Goal: Find specific page/section

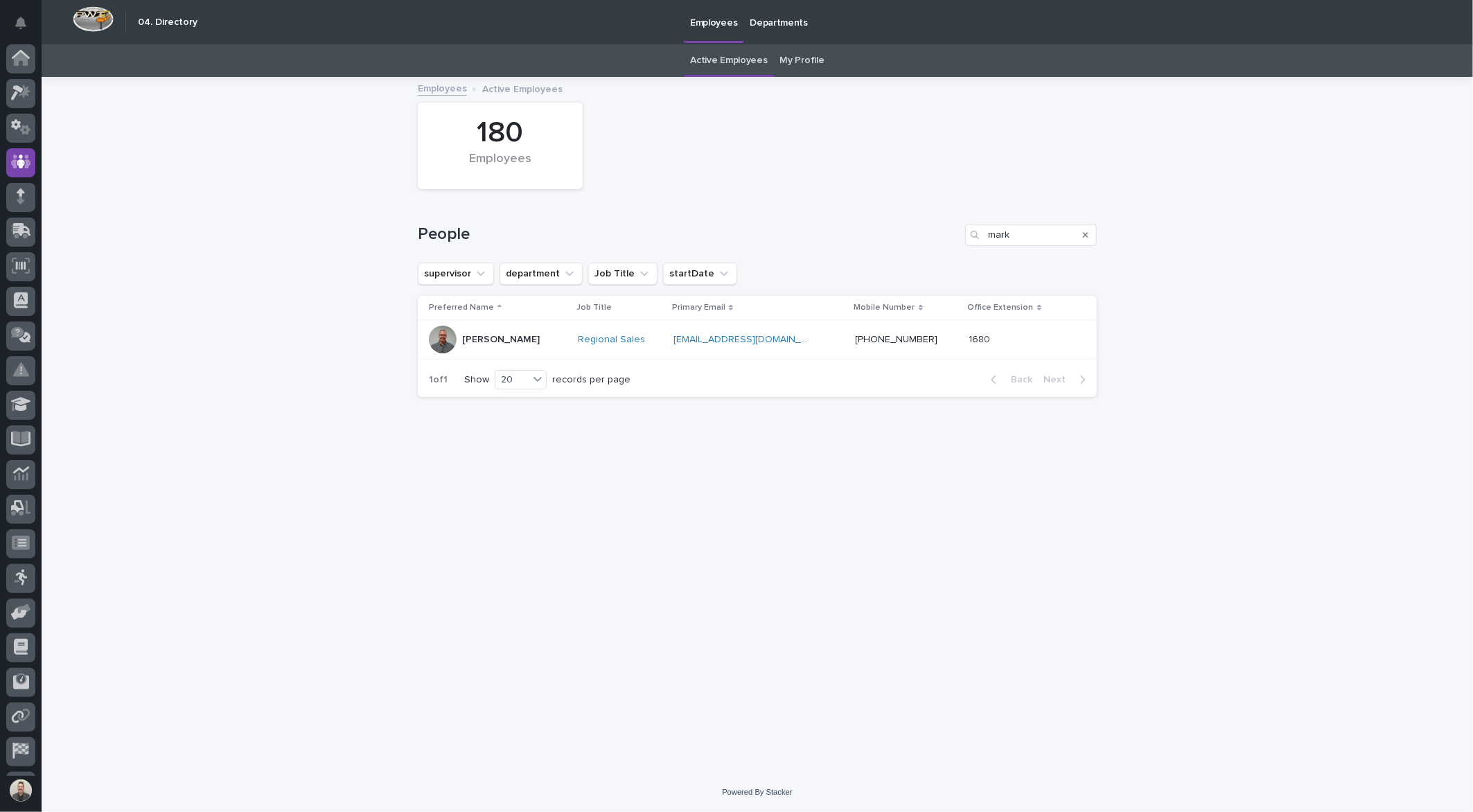
scroll to position [33, 0]
click at [22, 29] on icon "Notifications" at bounding box center [20, 23] width 11 height 12
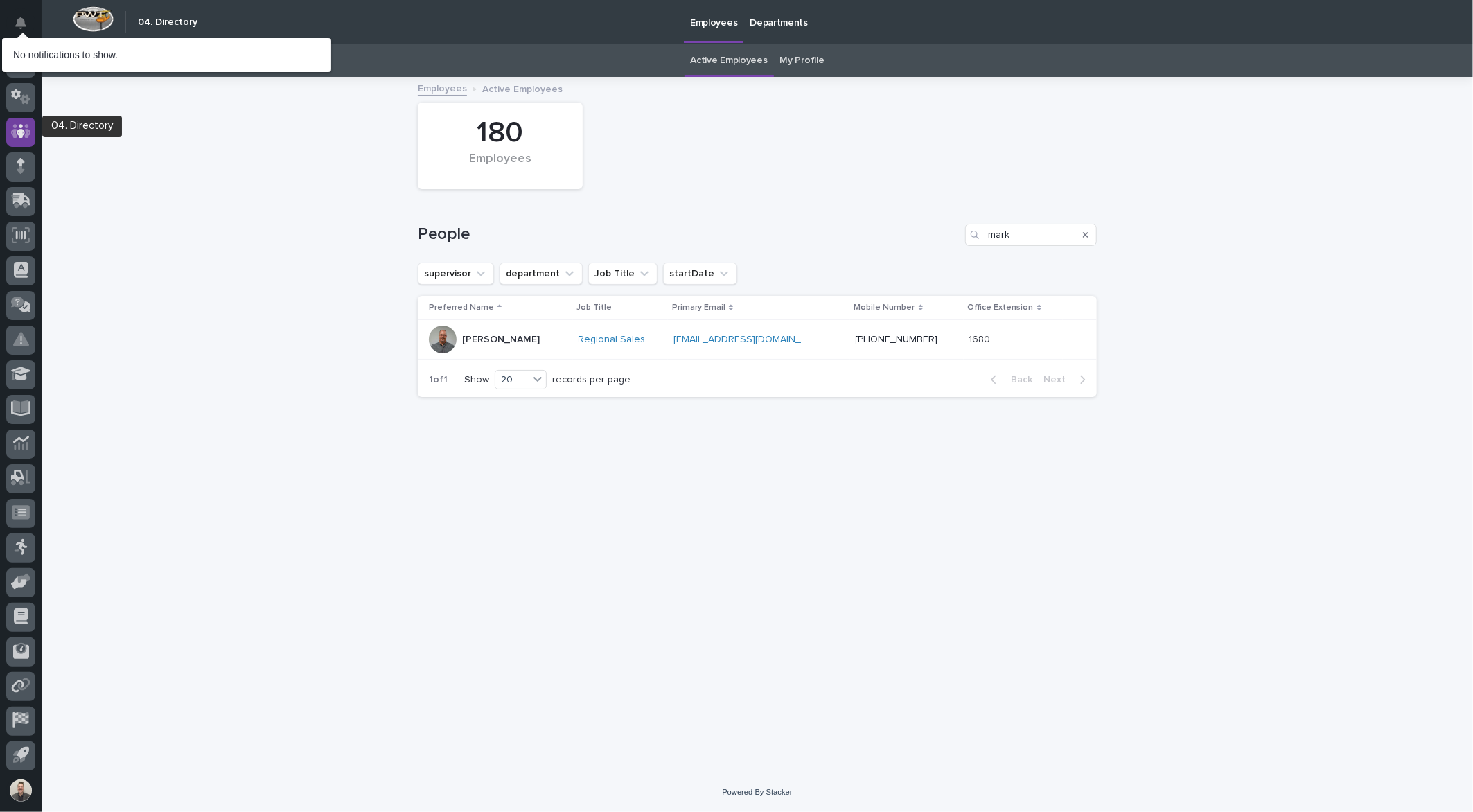
click at [19, 133] on icon at bounding box center [20, 131] width 8 height 14
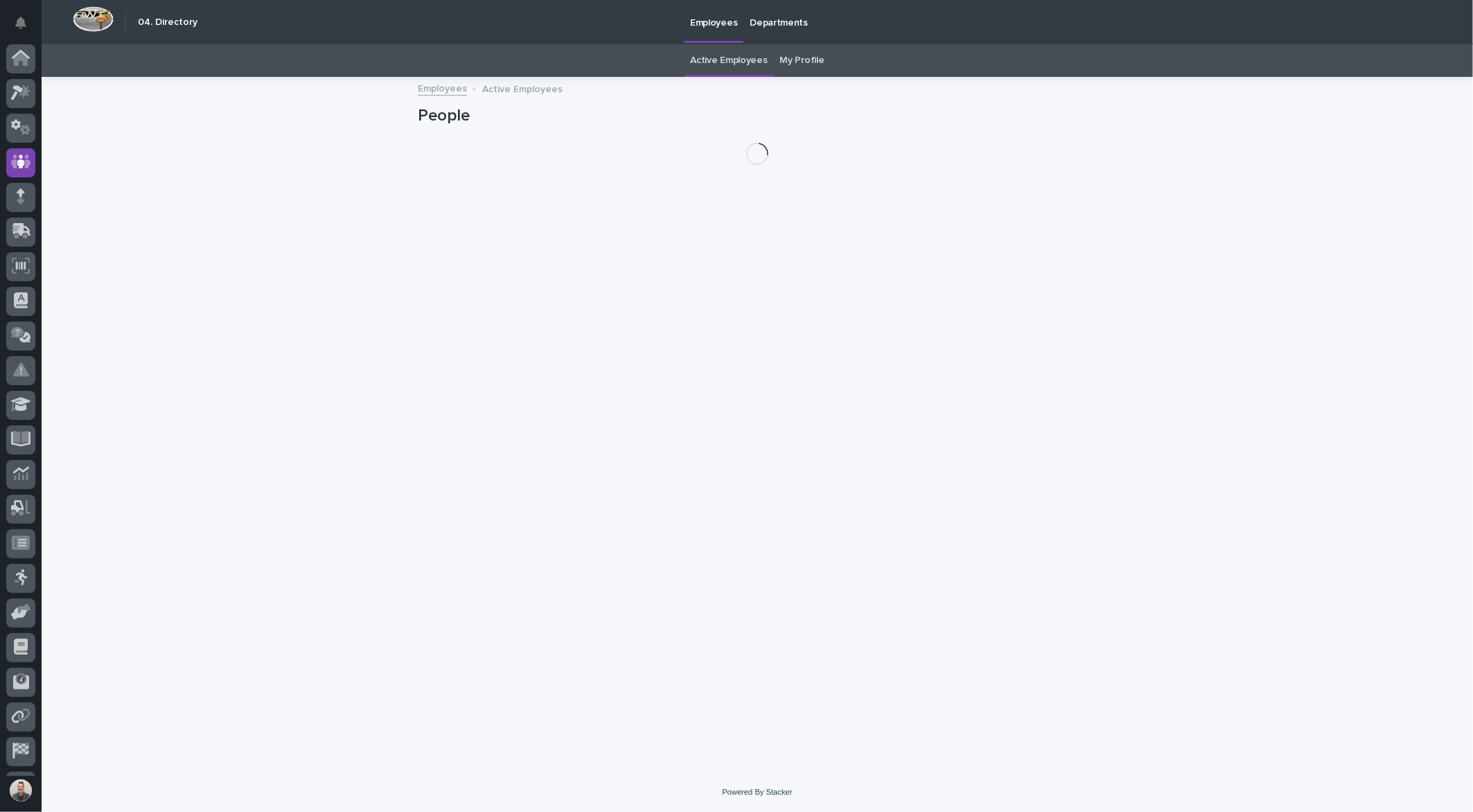
scroll to position [33, 0]
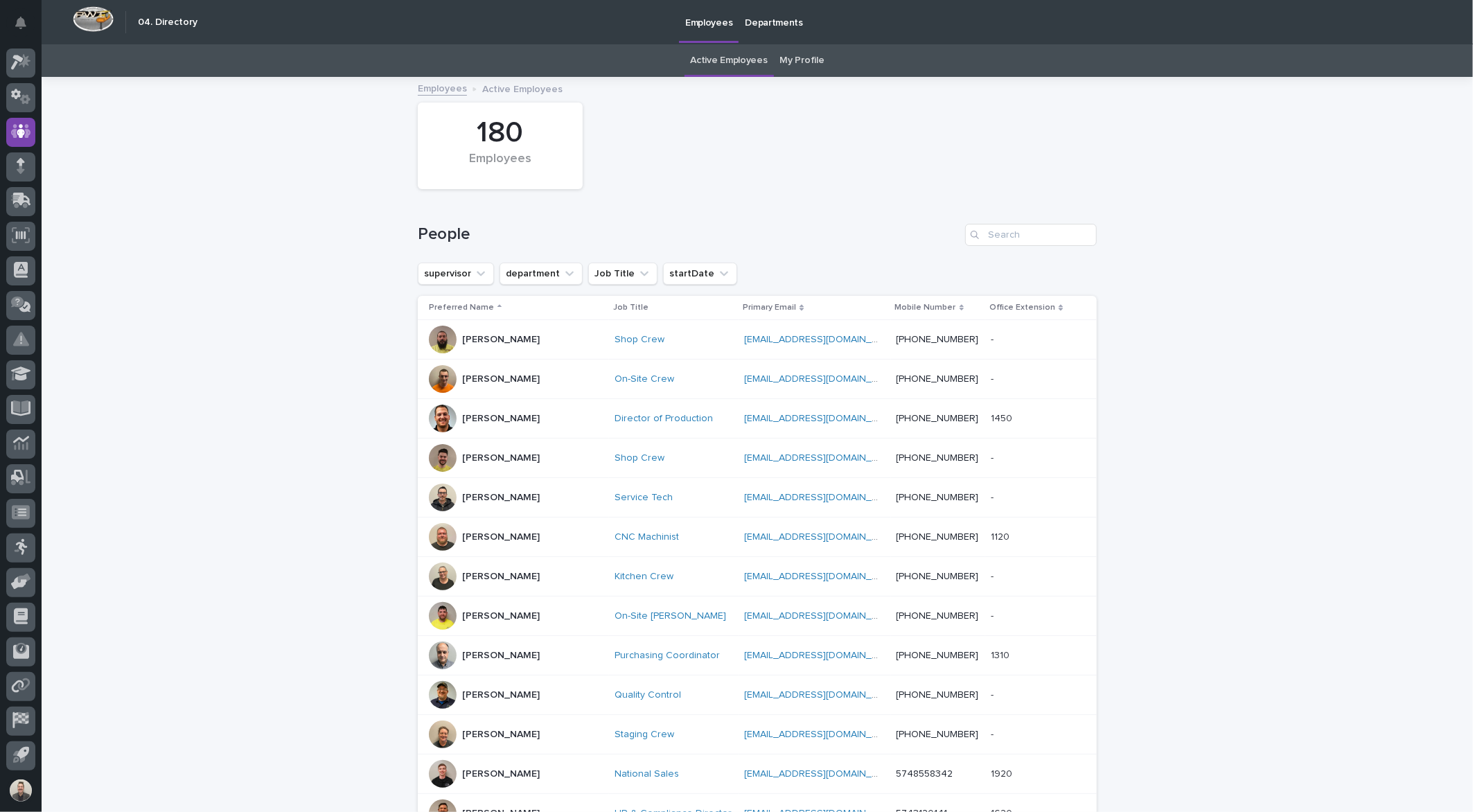
click at [90, 20] on img at bounding box center [94, 19] width 41 height 26
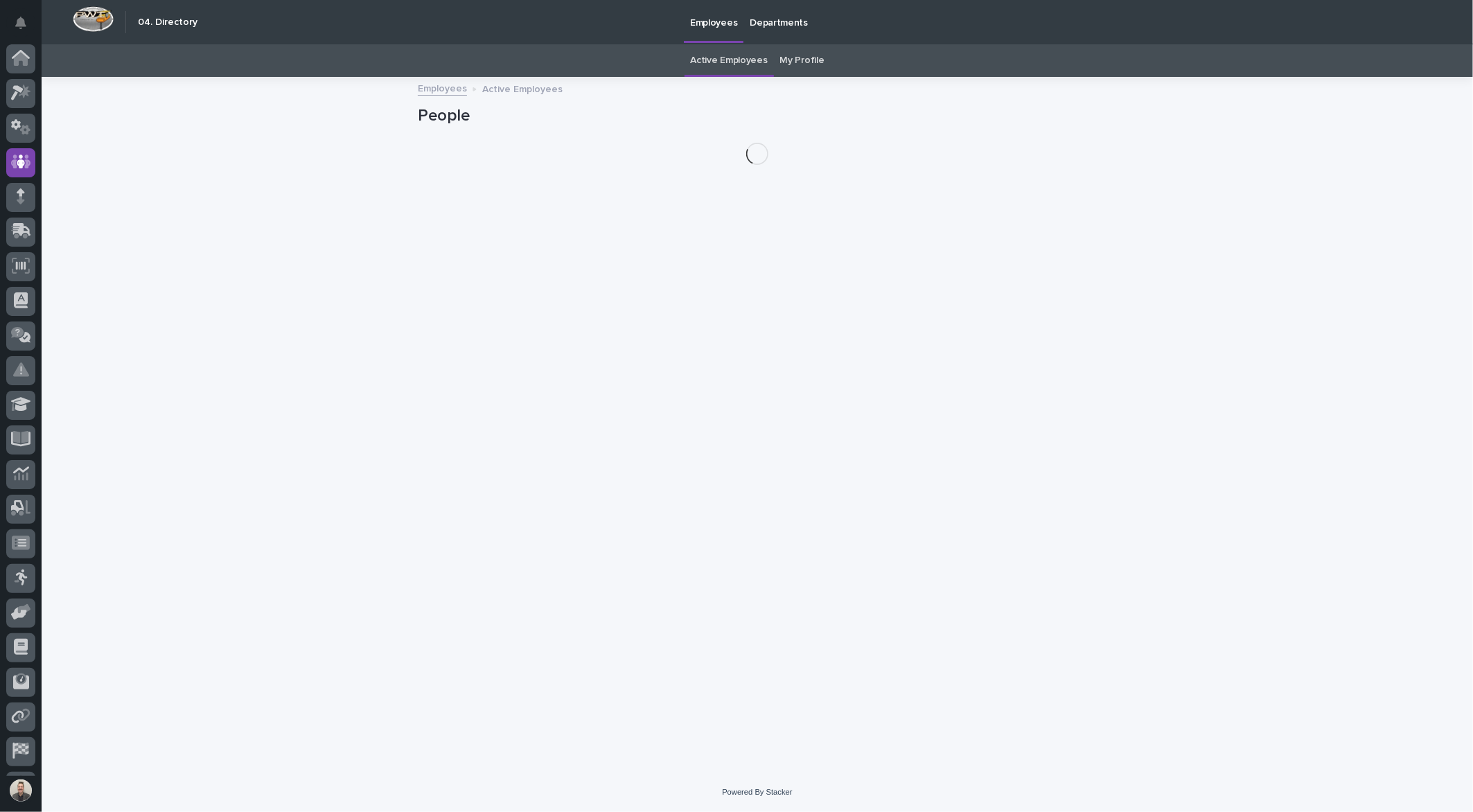
scroll to position [33, 0]
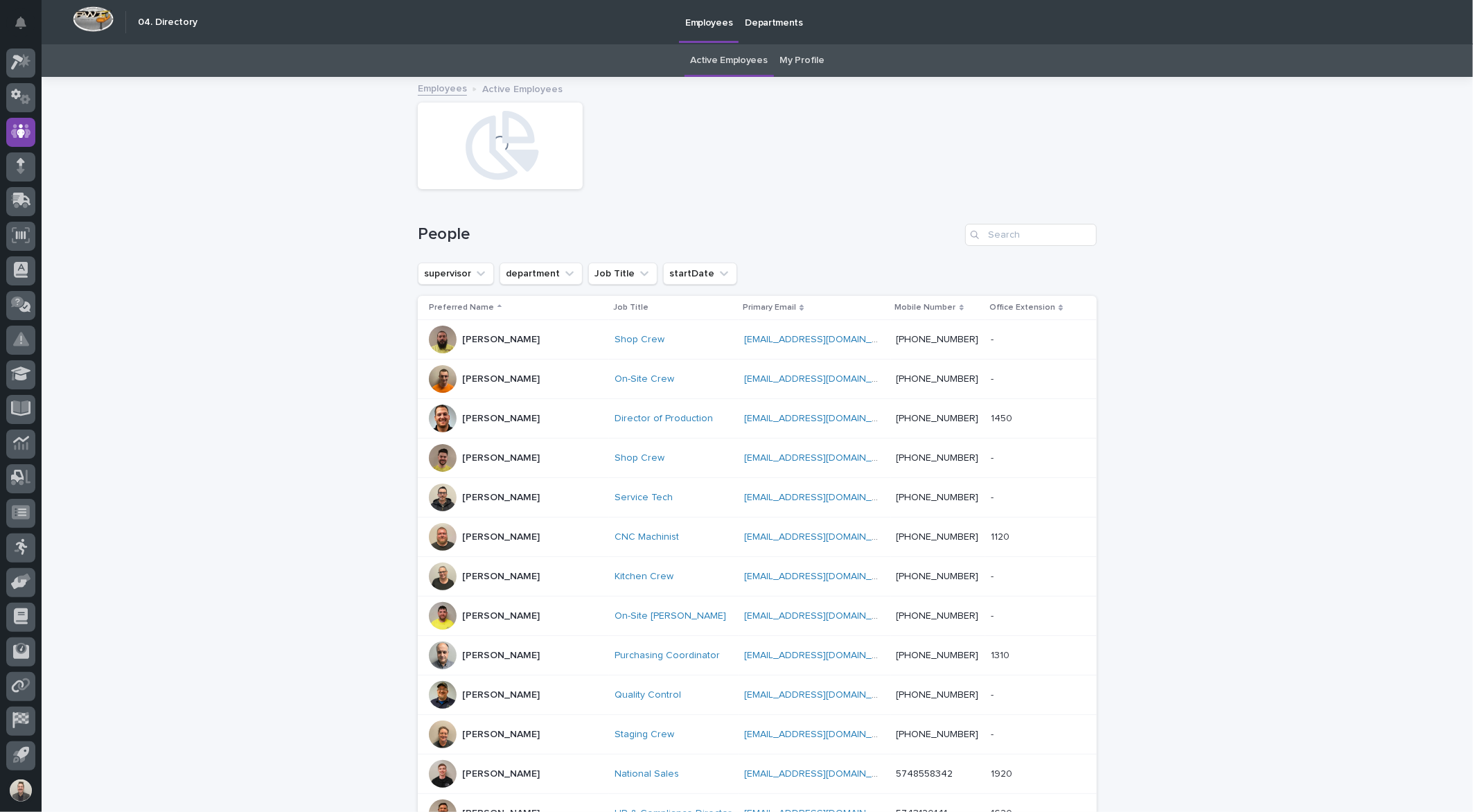
click at [73, 20] on img at bounding box center [94, 19] width 41 height 26
click at [79, 17] on img at bounding box center [94, 19] width 41 height 26
